Goal: Obtain resource: Download file/media

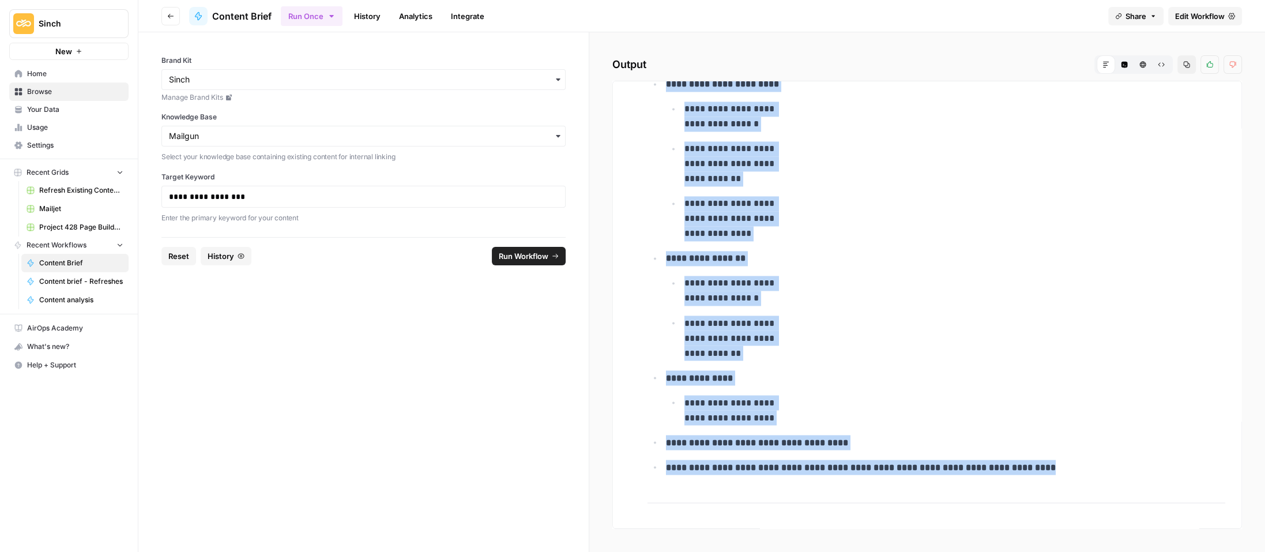
scroll to position [7944, 0]
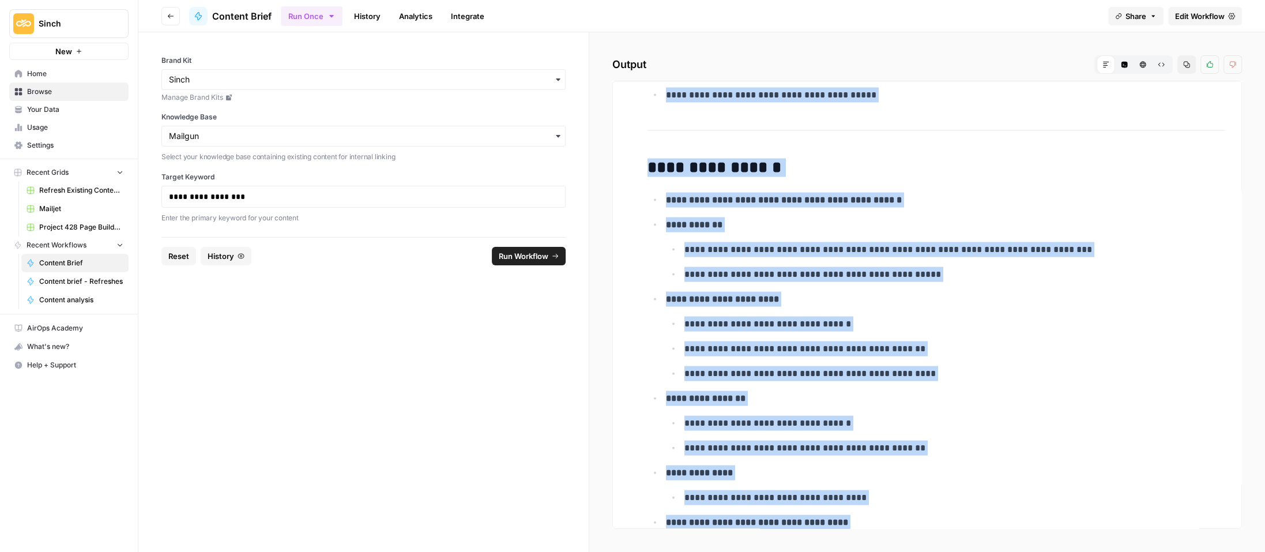
click at [548, 193] on p "**********" at bounding box center [945, 200] width 559 height 15
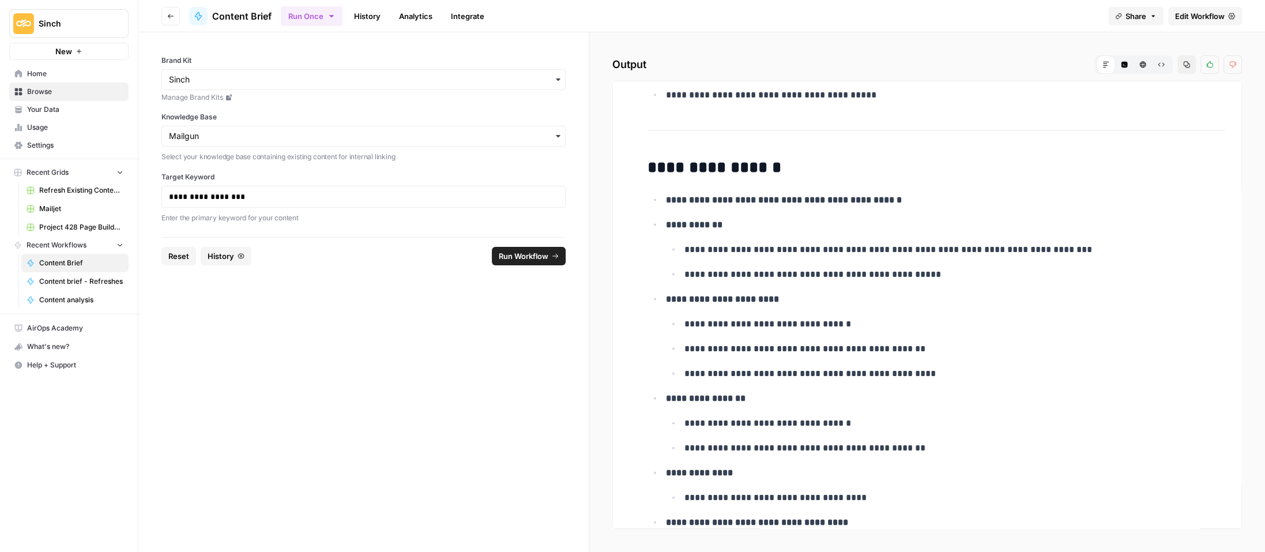
click at [54, 76] on span "Home" at bounding box center [75, 74] width 96 height 10
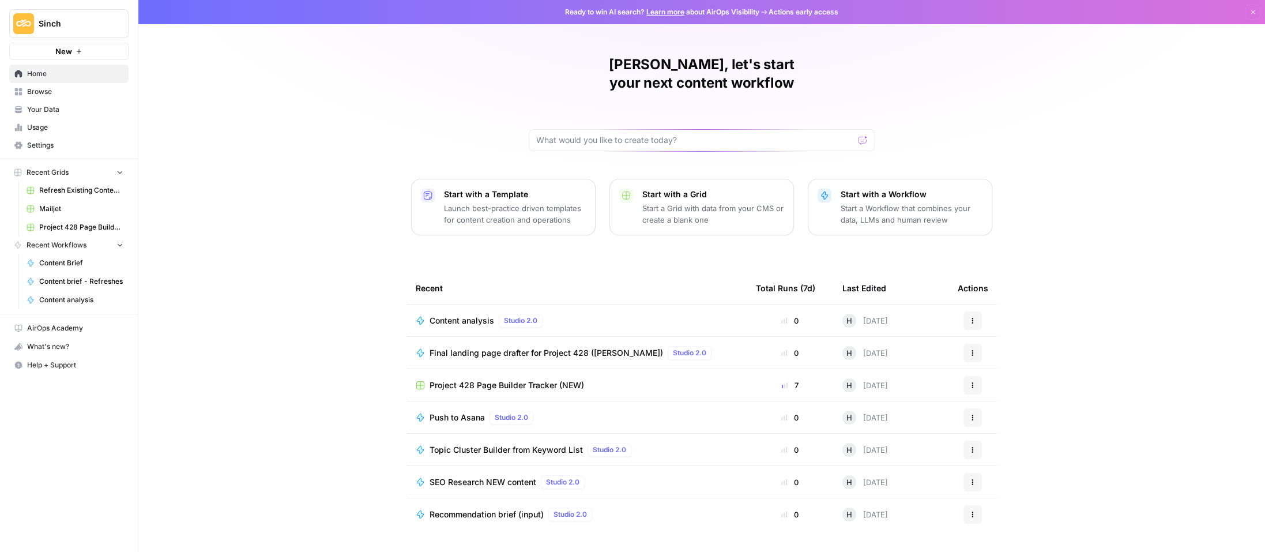
click at [51, 90] on span "Browse" at bounding box center [75, 91] width 96 height 10
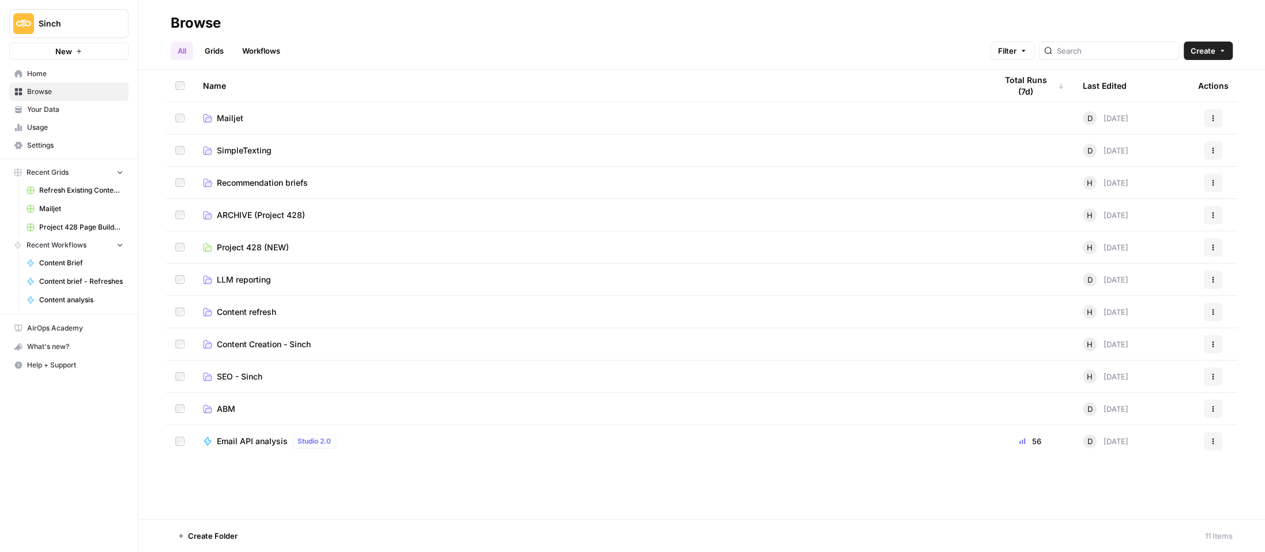
click at [40, 107] on span "Your Data" at bounding box center [75, 109] width 96 height 10
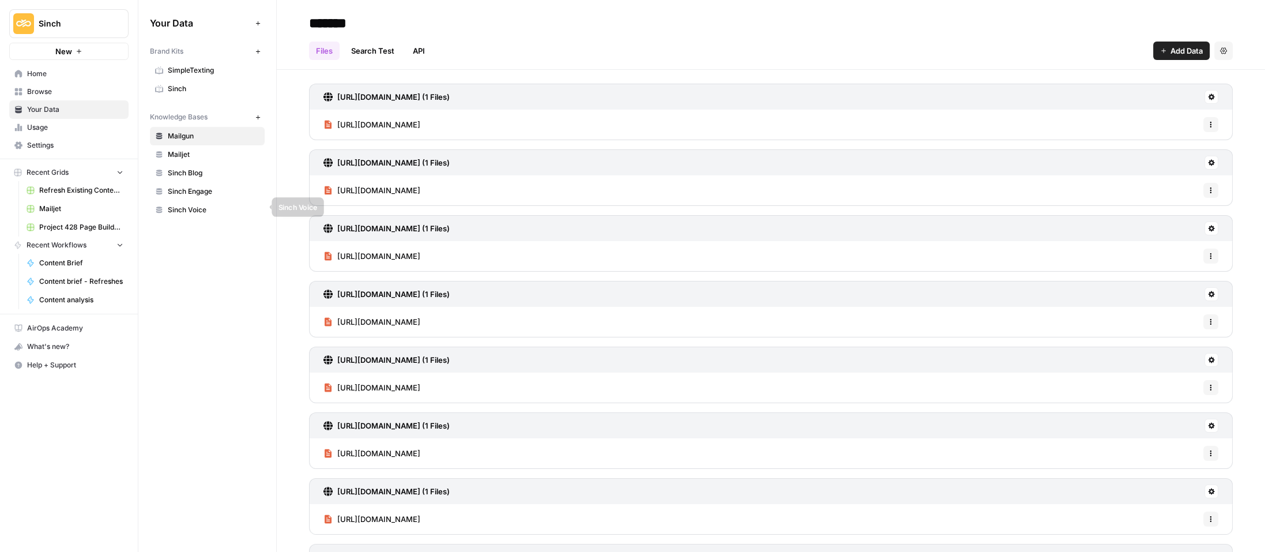
click at [203, 205] on span "Sinch Voice" at bounding box center [214, 210] width 92 height 10
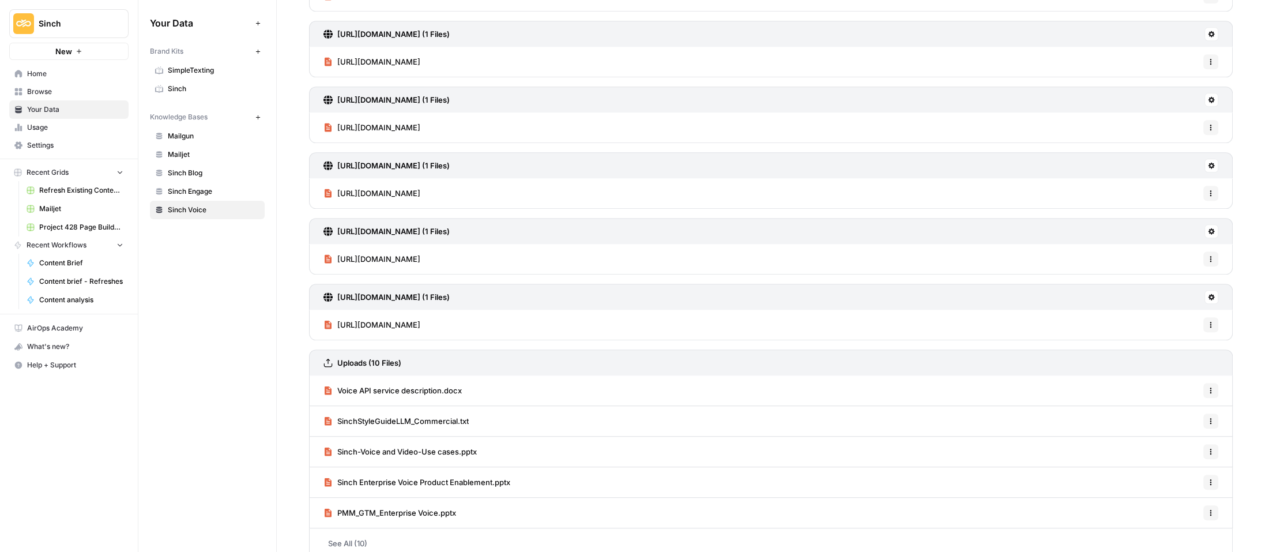
scroll to position [793, 0]
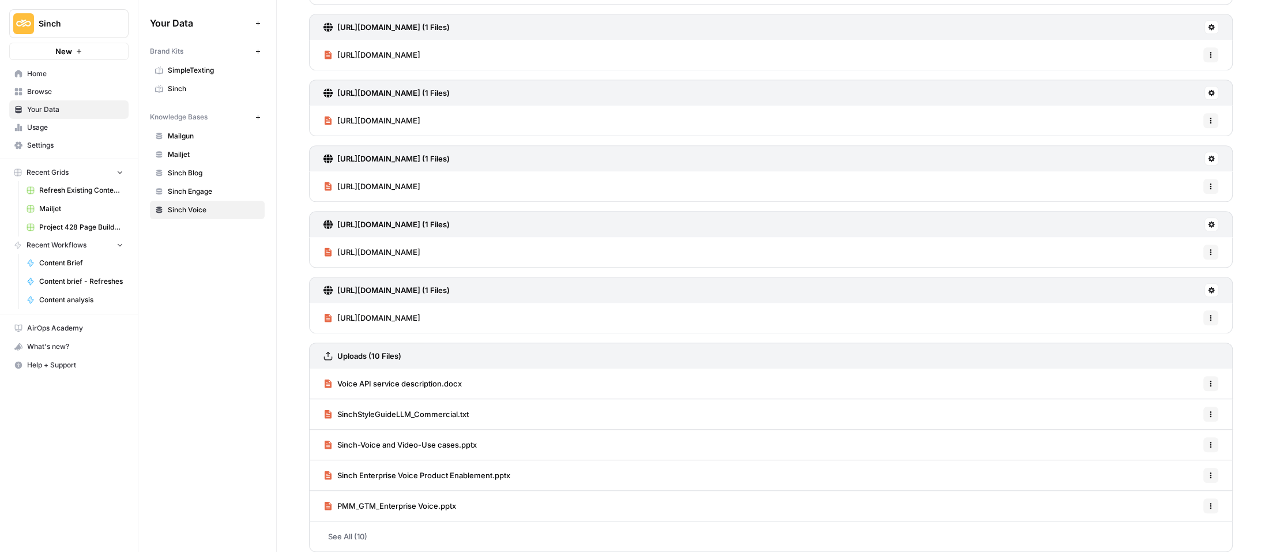
click at [548, 410] on icon "button" at bounding box center [1210, 413] width 7 height 7
click at [432, 408] on span "SinchStyleGuideLLM_Commercial.txt" at bounding box center [402, 414] width 131 height 12
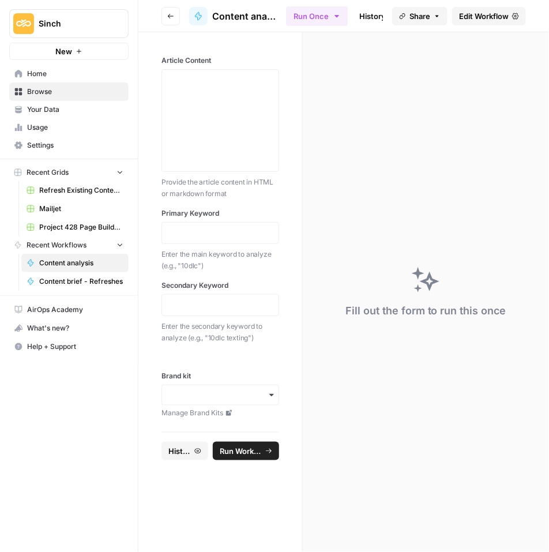
click at [170, 17] on icon "button" at bounding box center [170, 16] width 7 height 7
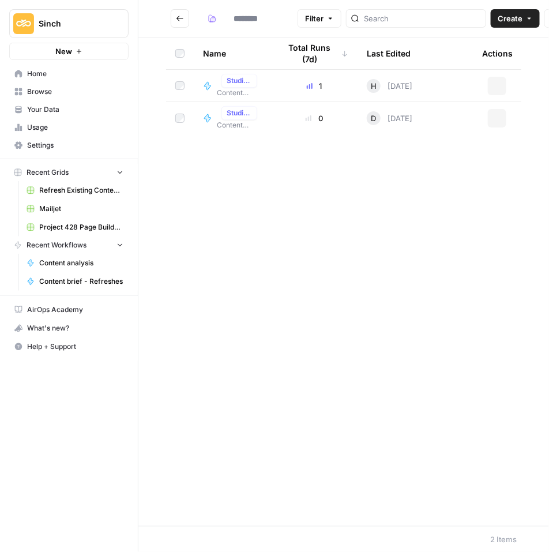
type input "**********"
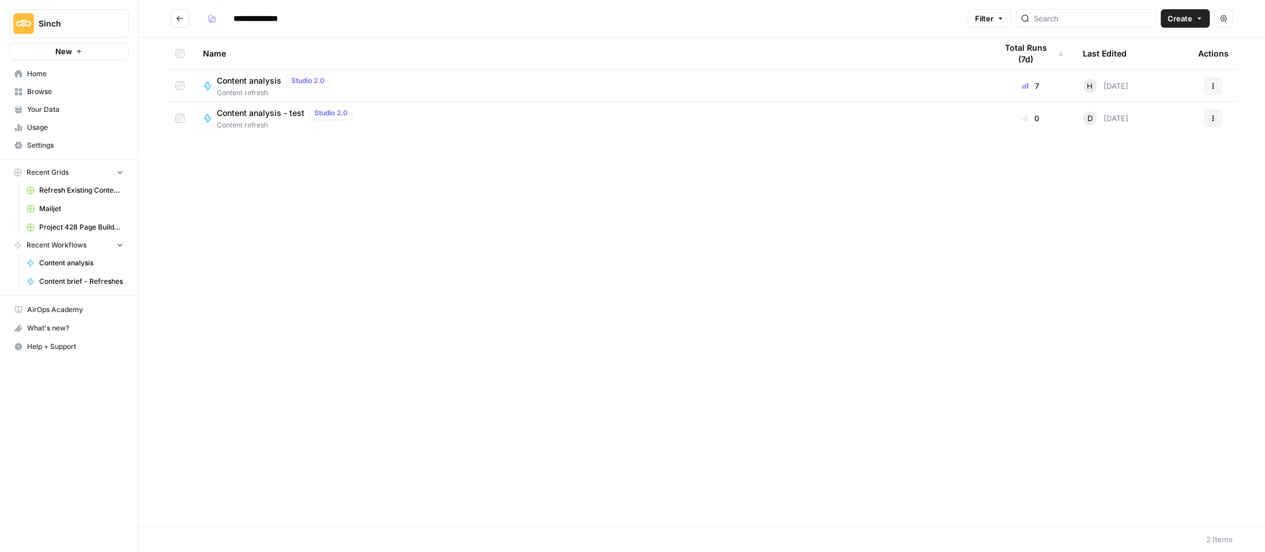
click at [36, 91] on span "Browse" at bounding box center [75, 91] width 96 height 10
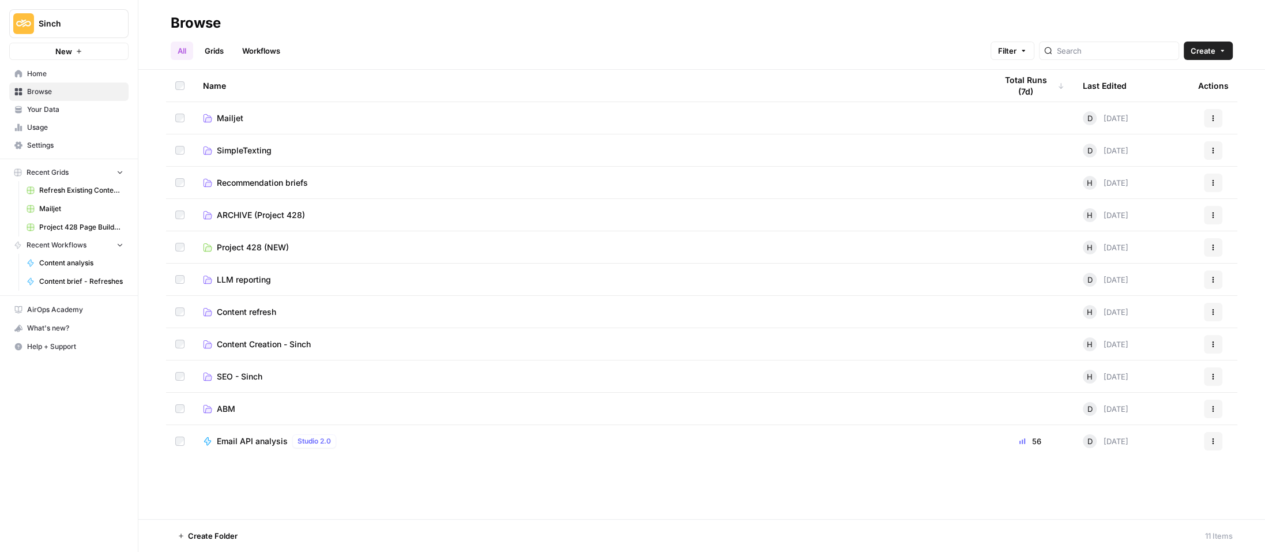
click at [32, 106] on span "Your Data" at bounding box center [75, 109] width 96 height 10
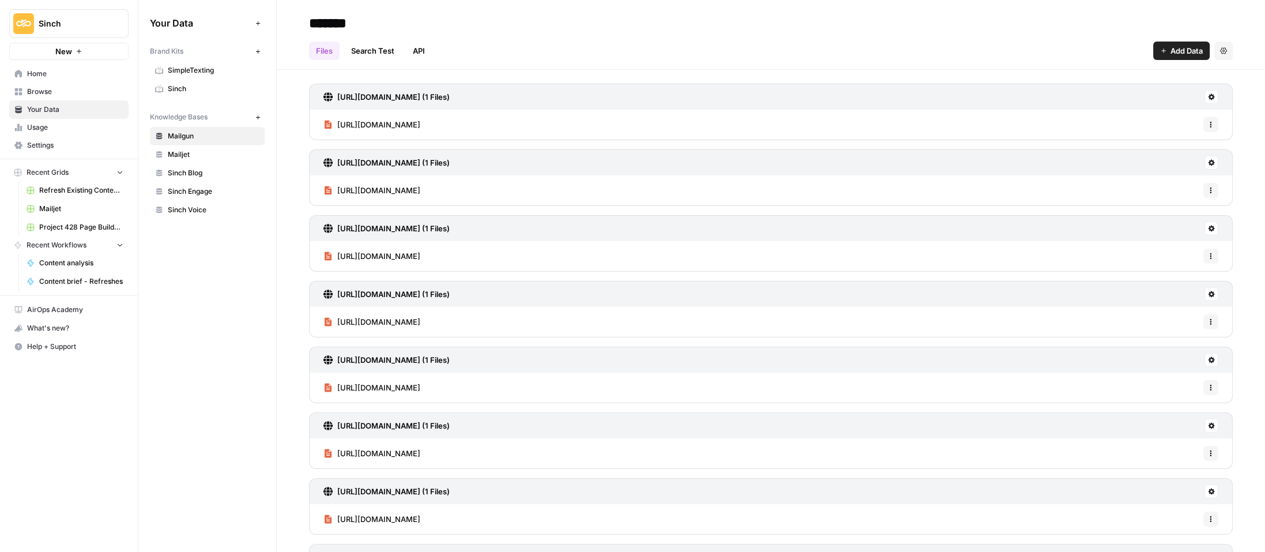
click at [190, 201] on link "Sinch Voice" at bounding box center [207, 210] width 115 height 18
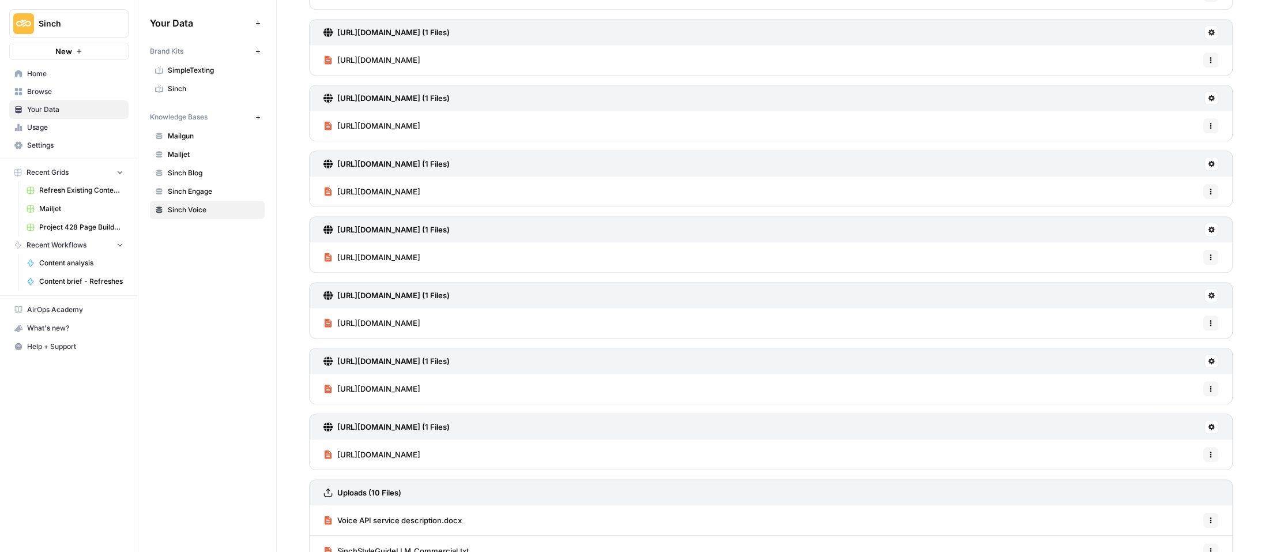
scroll to position [793, 0]
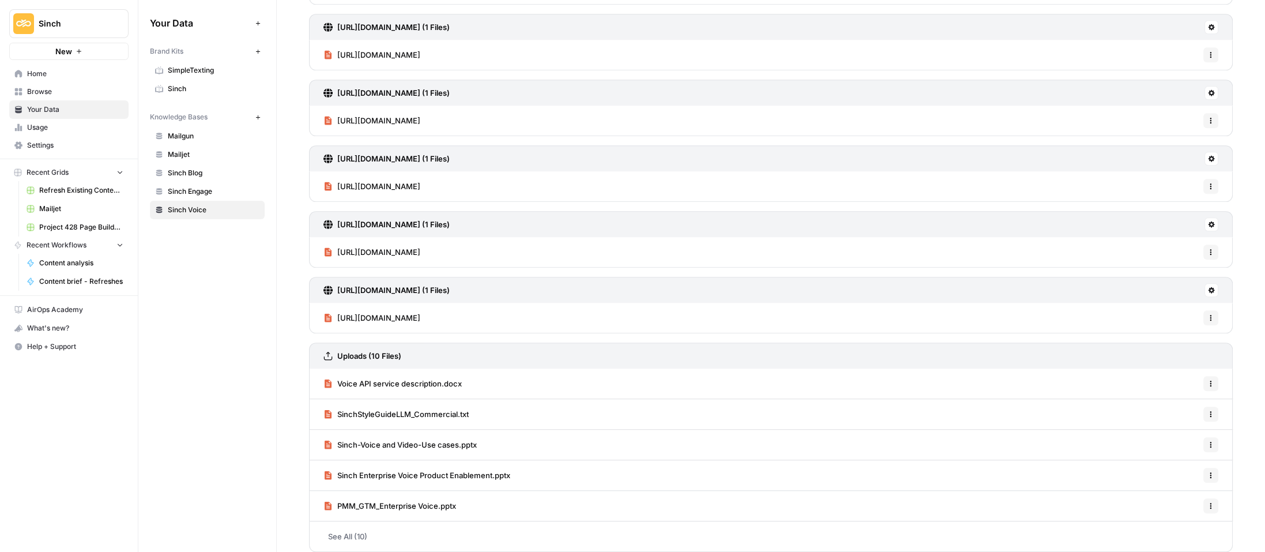
click at [216, 427] on div "Your Data Add Data Brand Kits New SimpleTexting Sinch Knowledge Bases New Mailg…" at bounding box center [207, 276] width 138 height 552
drag, startPoint x: 517, startPoint y: 467, endPoint x: 485, endPoint y: 468, distance: 31.1
click at [475, 470] on div "Sinch Enterprise Voice Product Enablement.pptx Options" at bounding box center [771, 475] width 924 height 31
click at [517, 466] on div "Sinch Enterprise Voice Product Enablement.pptx Options" at bounding box center [771, 475] width 924 height 31
drag, startPoint x: 518, startPoint y: 466, endPoint x: 337, endPoint y: 501, distance: 185.0
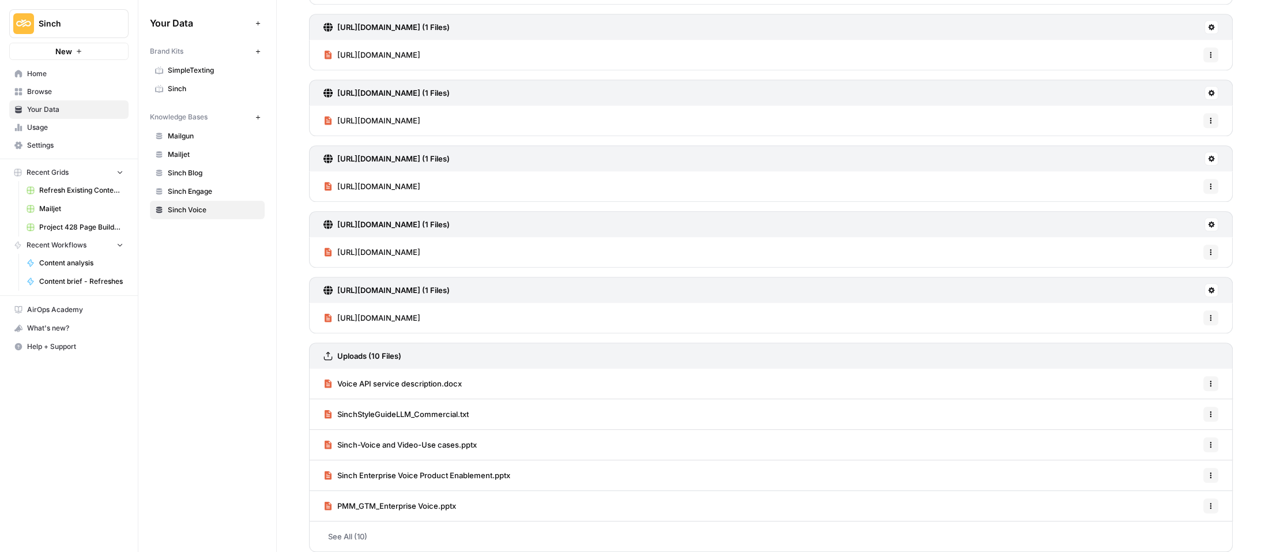
click at [337, 501] on div "Voice API service description.docx Options SinchStyleGuideLLM_Commercial.txt Op…" at bounding box center [771, 459] width 924 height 183
click at [341, 498] on div "PMM_GTM_Enterprise Voice.pptx Options" at bounding box center [771, 506] width 924 height 31
click at [461, 500] on div "PMM_GTM_Enterprise Voice.pptx Options" at bounding box center [771, 506] width 924 height 31
drag, startPoint x: 461, startPoint y: 500, endPoint x: 334, endPoint y: 501, distance: 126.8
click at [334, 501] on div "PMM_GTM_Enterprise Voice.pptx Options" at bounding box center [771, 506] width 924 height 31
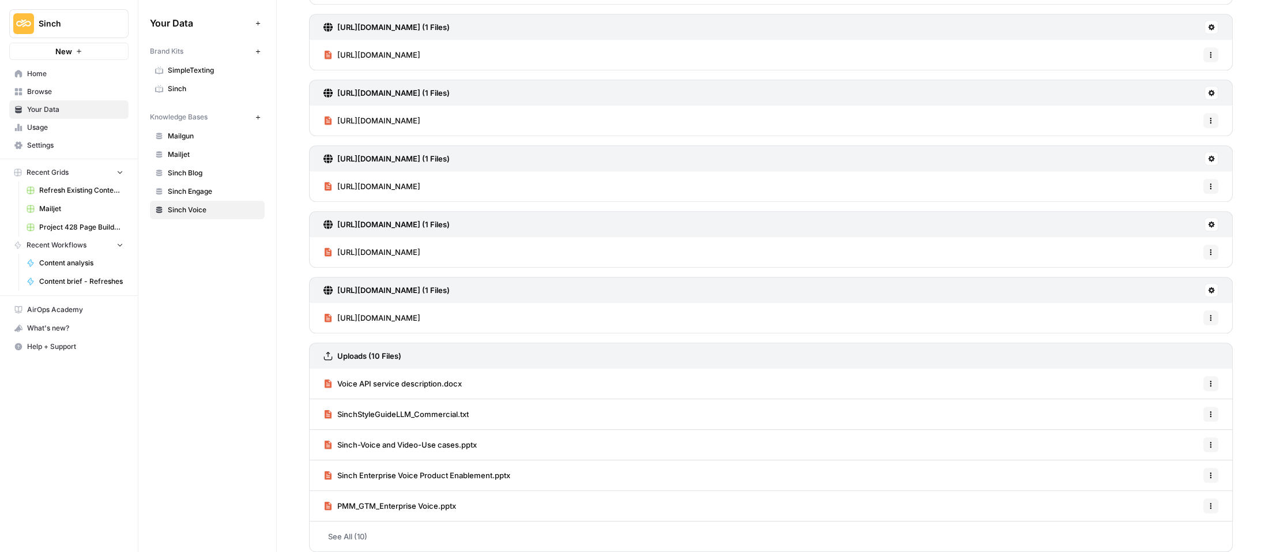
copy span "PMM_GTM_Enterprise Voice.pptx"
click at [531, 464] on div "Sinch Enterprise Voice Product Enablement.pptx Options" at bounding box center [771, 475] width 924 height 31
drag, startPoint x: 525, startPoint y: 468, endPoint x: 336, endPoint y: 471, distance: 189.7
click at [336, 471] on div "Sinch Enterprise Voice Product Enablement.pptx Options" at bounding box center [771, 475] width 924 height 31
copy span "Sinch Enterprise Voice Product Enablement.pptx"
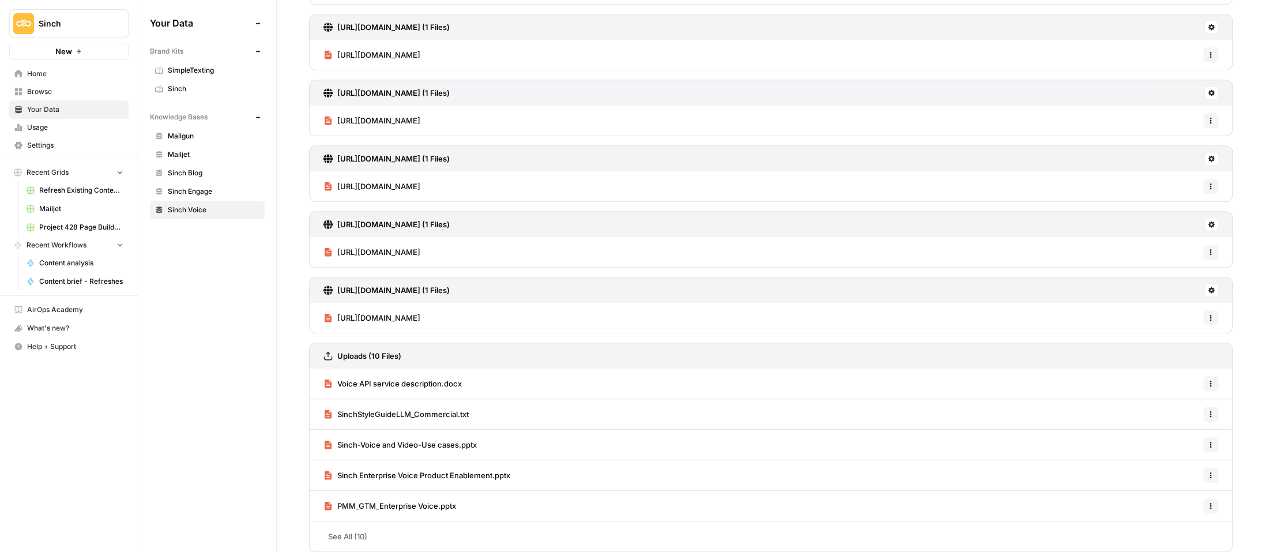
click at [37, 69] on span "Home" at bounding box center [75, 74] width 96 height 10
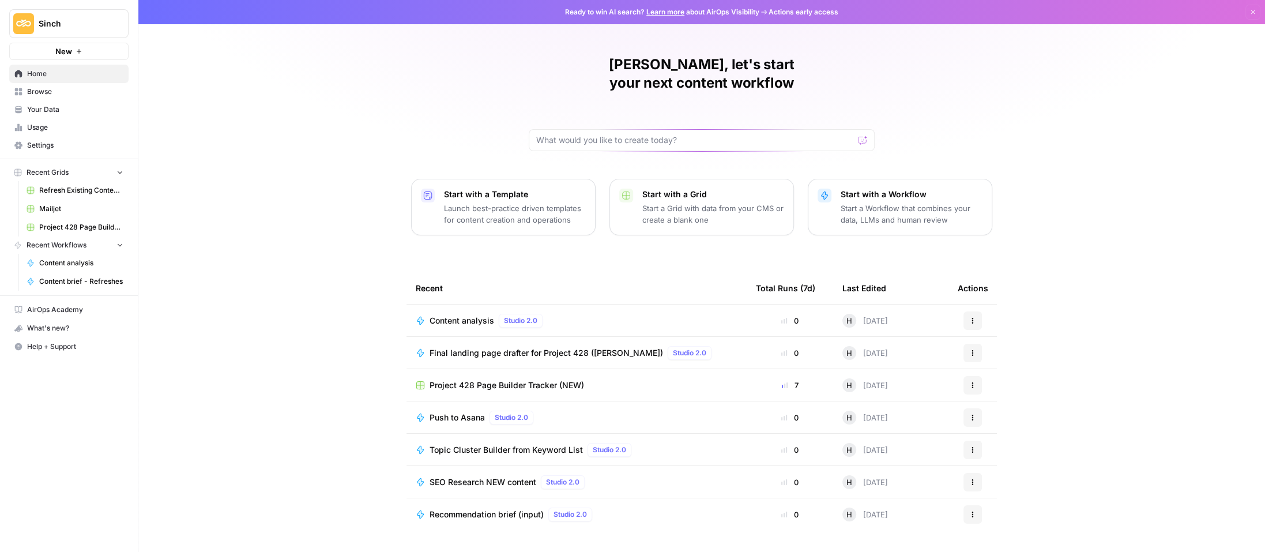
click at [473, 379] on span "Project 428 Page Builder Tracker (NEW)" at bounding box center [507, 385] width 155 height 12
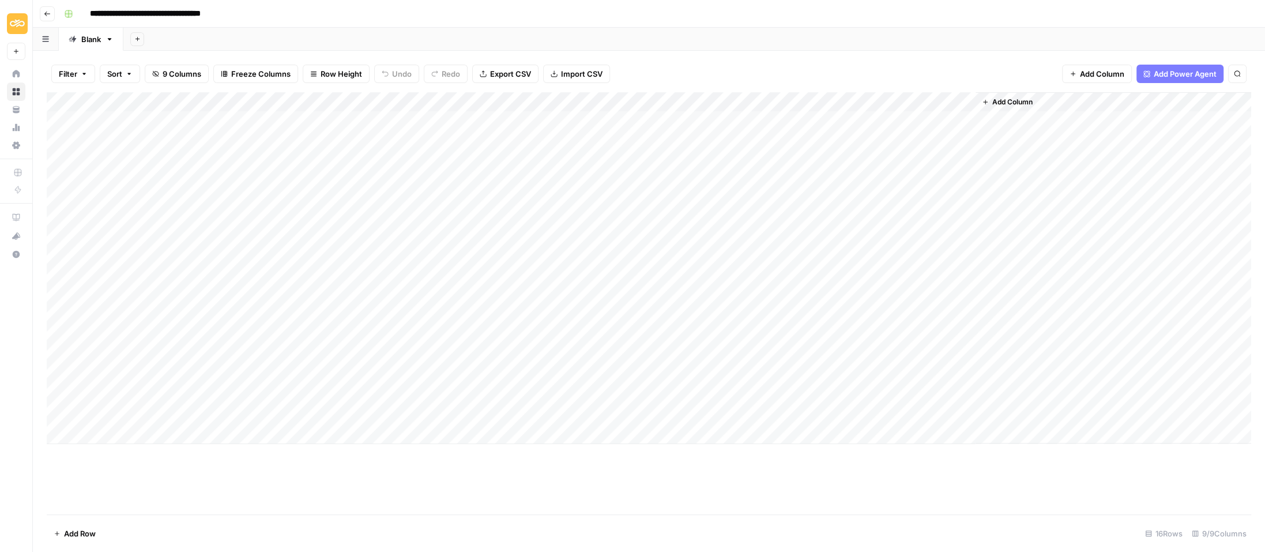
click at [479, 374] on div "Add Column" at bounding box center [649, 268] width 1204 height 352
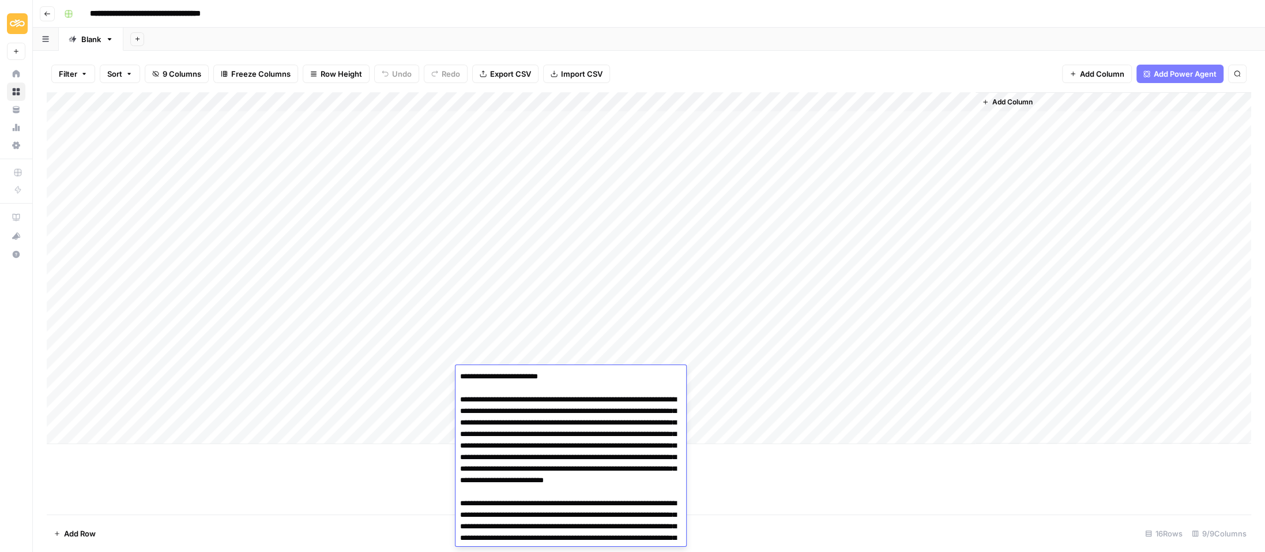
scroll to position [100, 0]
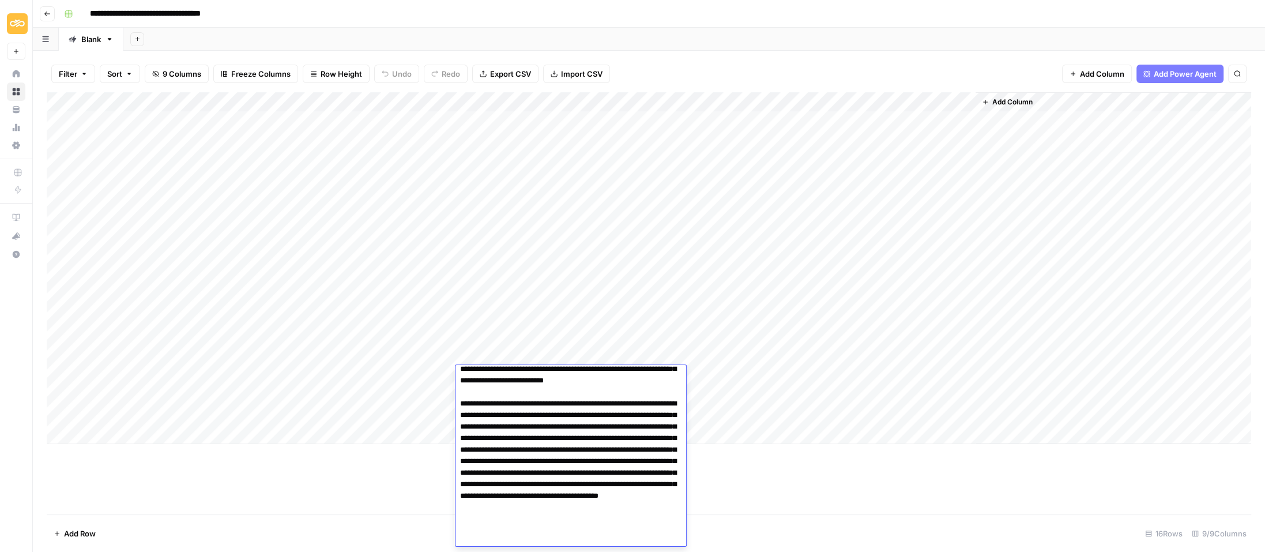
click at [391, 422] on div "Add Column" at bounding box center [649, 268] width 1204 height 352
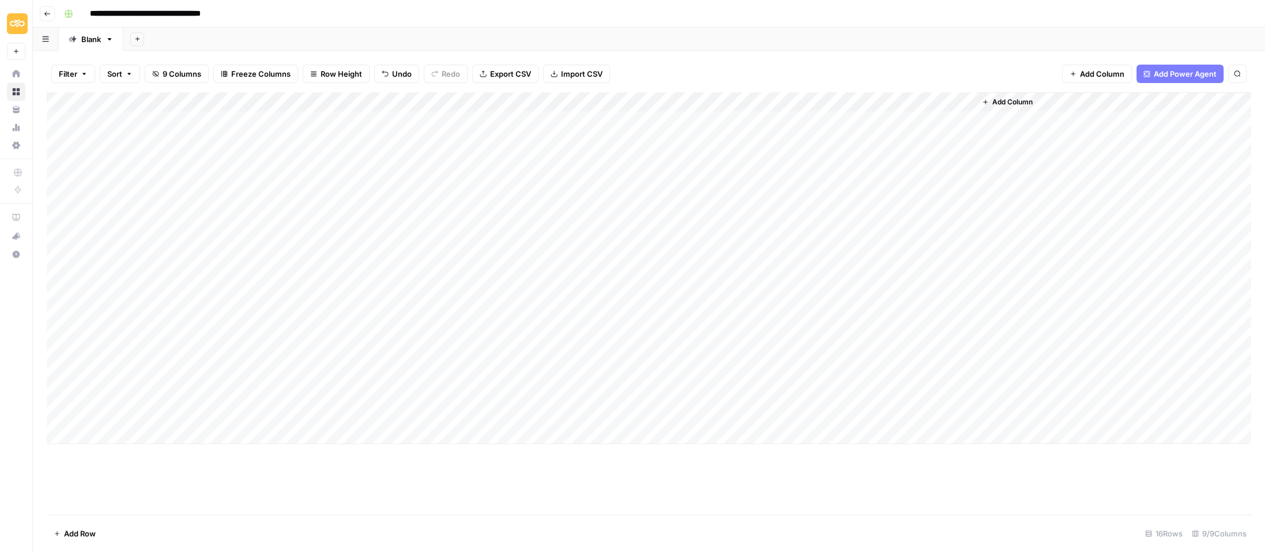
click at [500, 376] on div "Add Column" at bounding box center [649, 268] width 1204 height 352
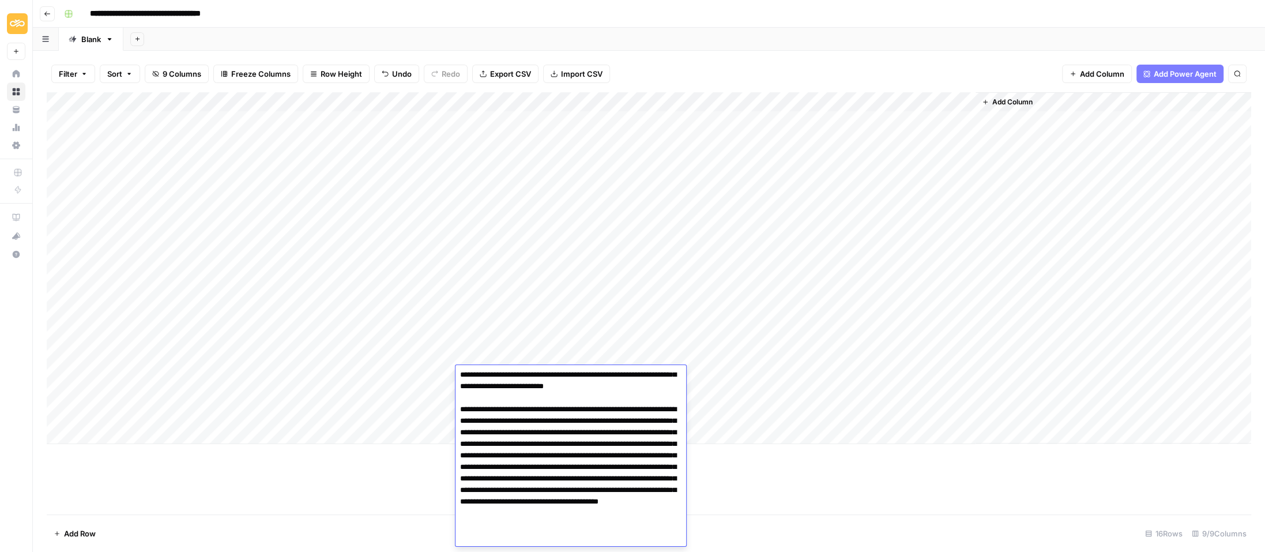
scroll to position [103, 0]
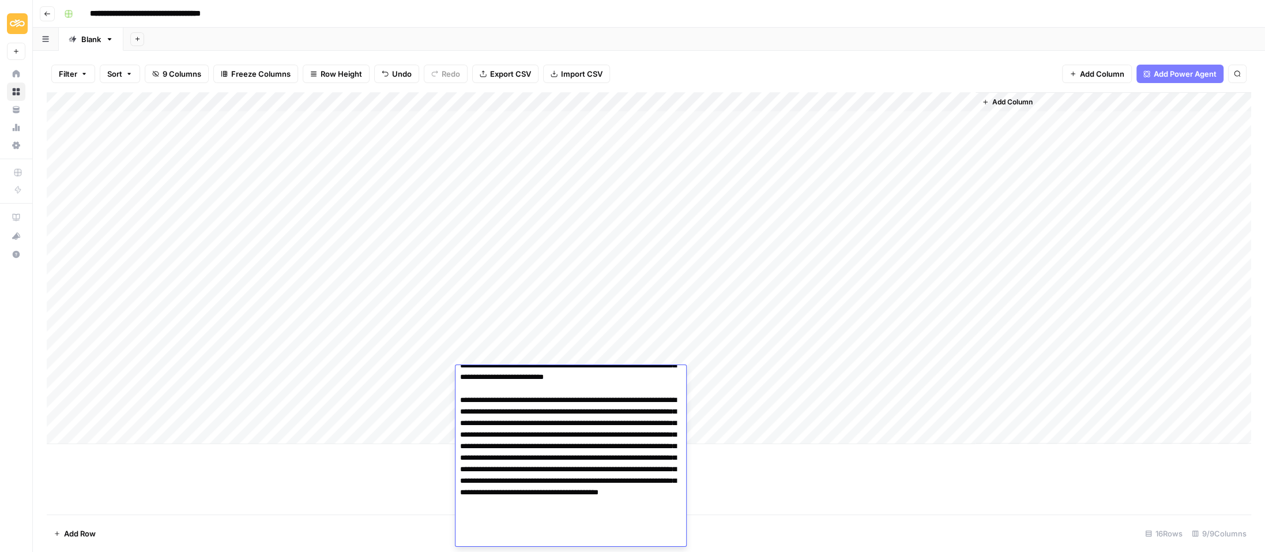
click at [548, 425] on textarea at bounding box center [570, 405] width 231 height 281
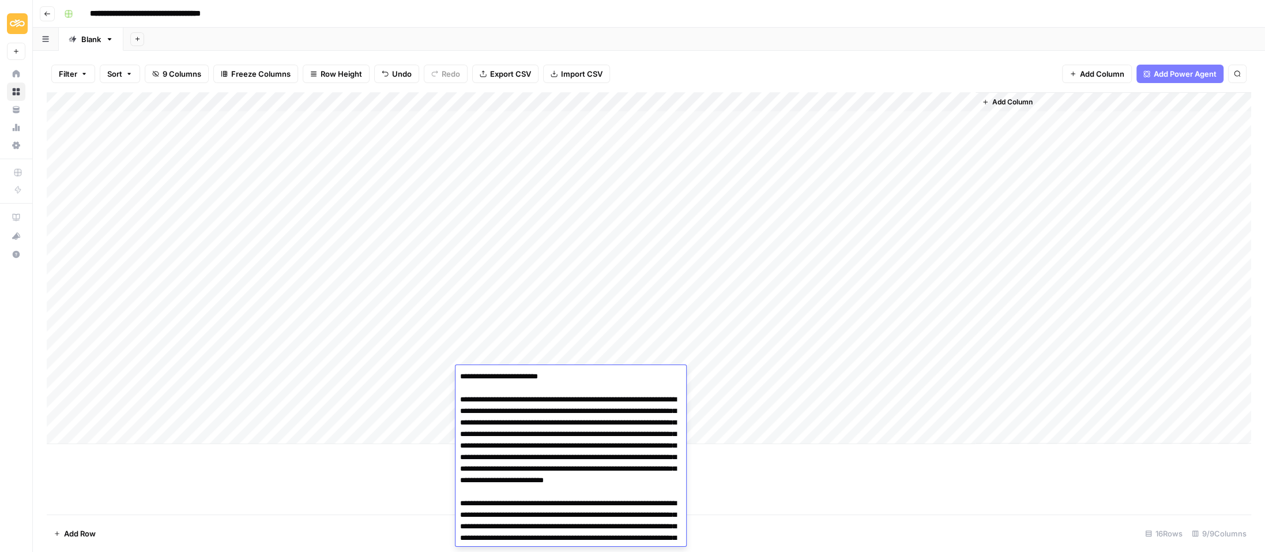
click at [548, 425] on textarea at bounding box center [570, 508] width 231 height 281
type textarea "**********"
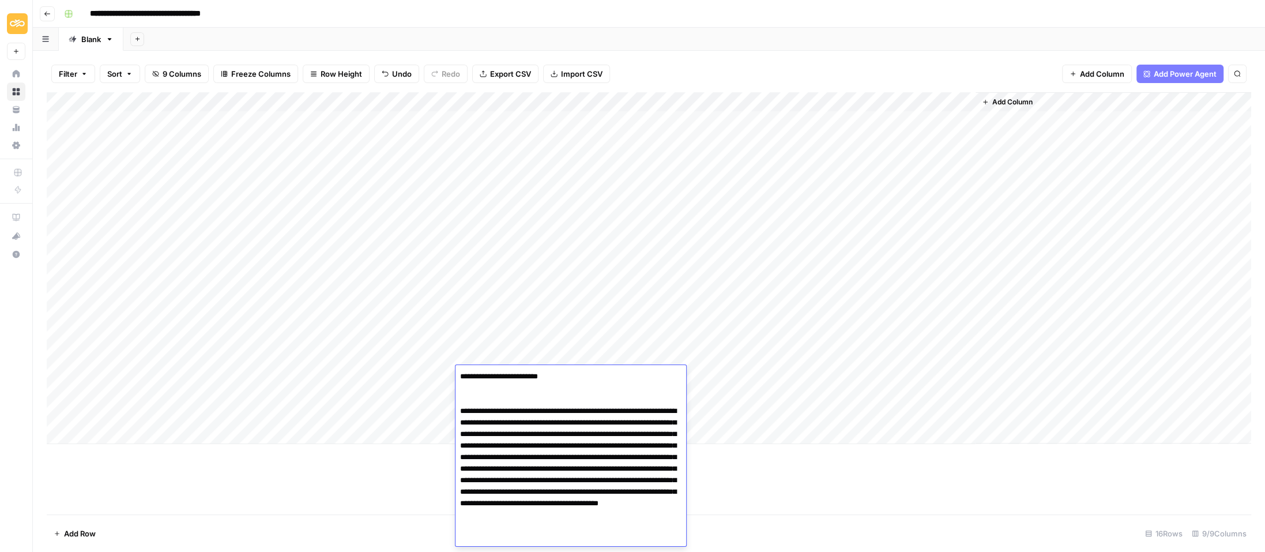
drag, startPoint x: 458, startPoint y: 374, endPoint x: 547, endPoint y: 537, distance: 185.0
click at [547, 537] on textarea "**********" at bounding box center [570, 457] width 231 height 178
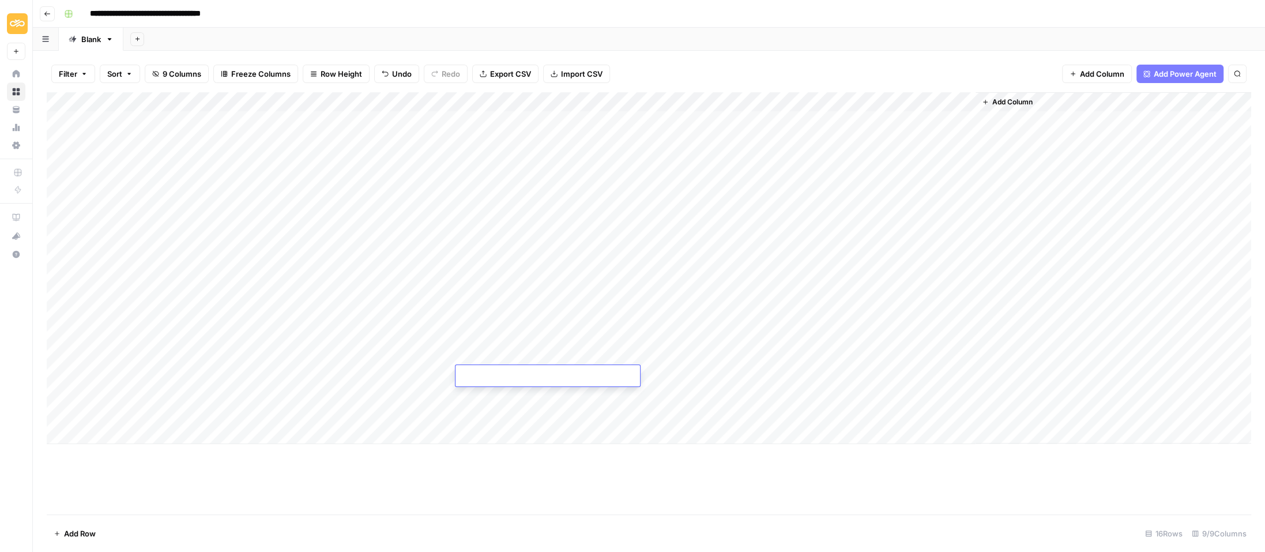
paste textarea "**********"
type textarea "**********"
click at [378, 434] on div "Add Column" at bounding box center [649, 268] width 1204 height 352
